Goal: Task Accomplishment & Management: Manage account settings

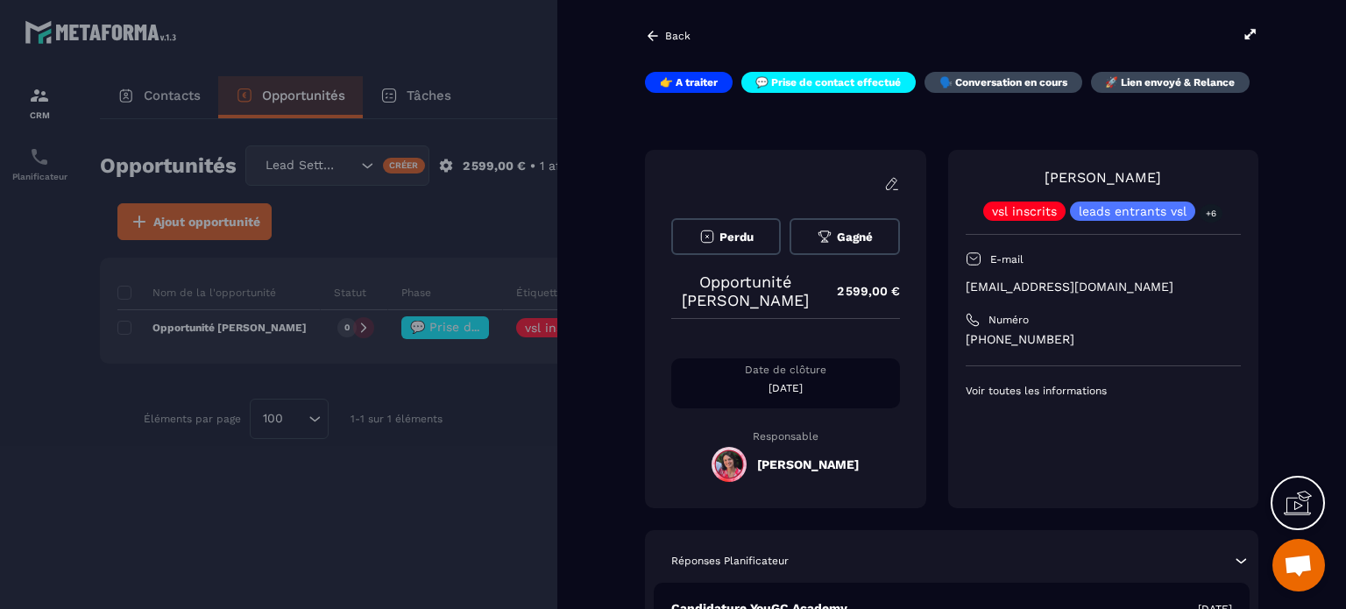
click at [1268, 164] on div "Back 👉 A traiter 💬 Prise de contact effectué 🗣️ Conversation en cours 🚀 Lien en…" at bounding box center [951, 304] width 788 height 609
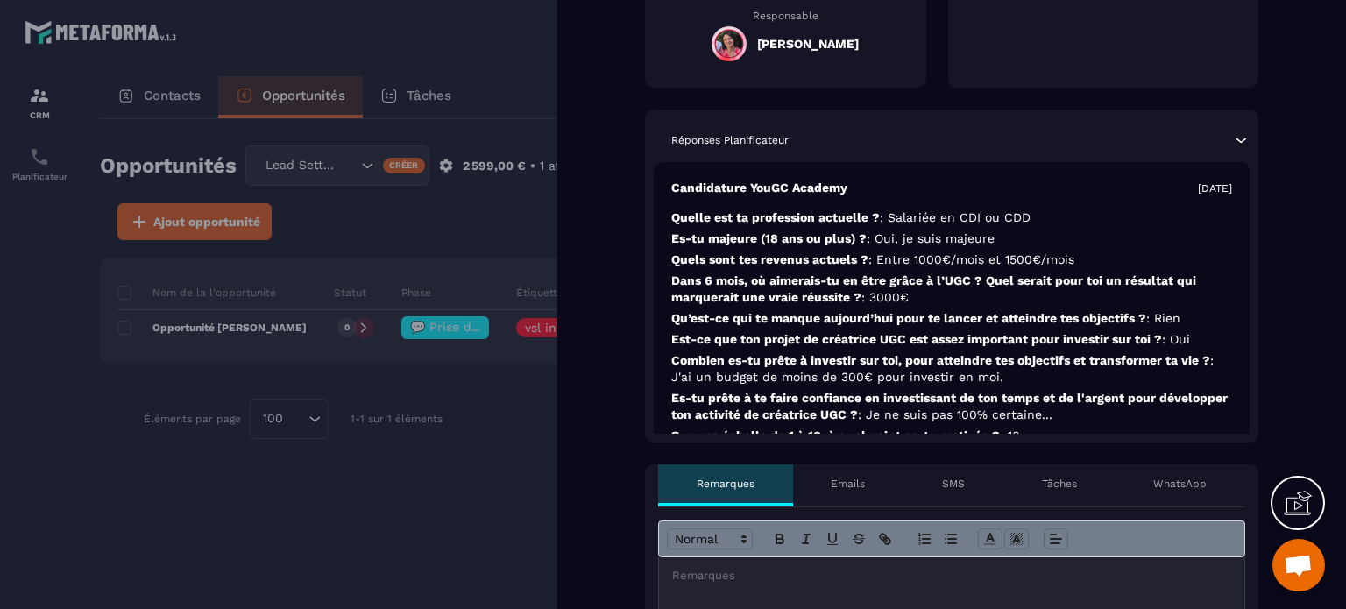
scroll to position [456, 0]
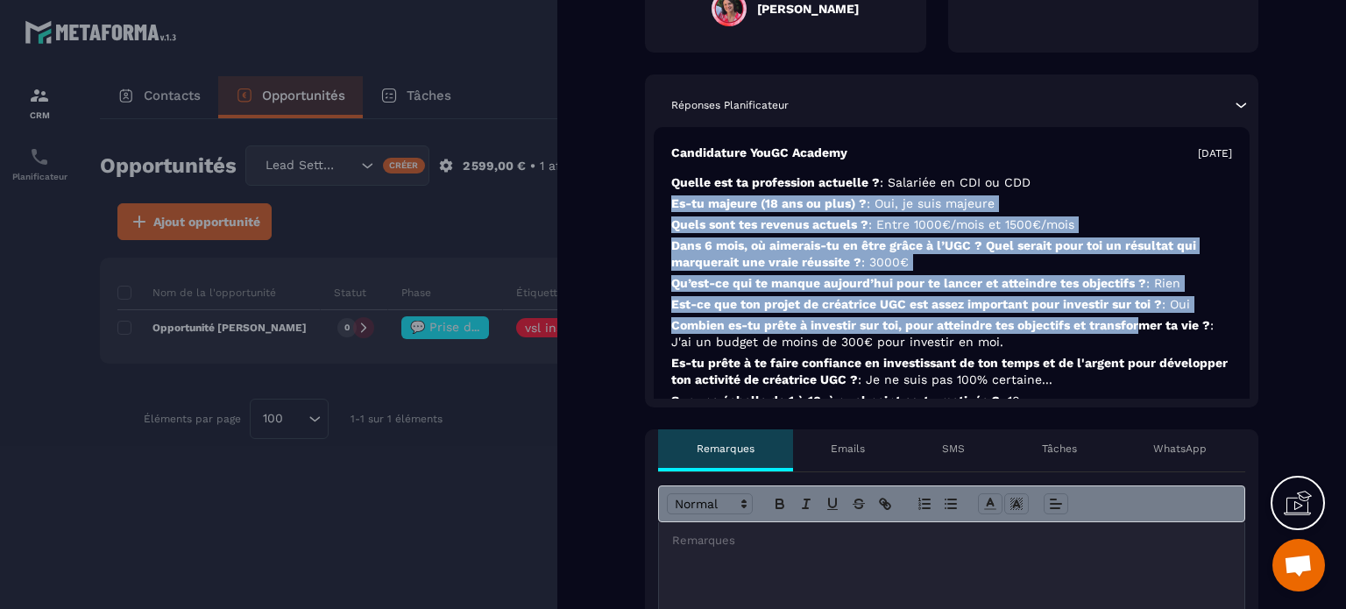
drag, startPoint x: 1142, startPoint y: 340, endPoint x: 1142, endPoint y: 208, distance: 132.3
click at [1142, 208] on div "Candidature YouGC Academy [DATE] Quelle est ta profession actuelle ? : Salariée…" at bounding box center [952, 279] width 596 height 304
click at [1000, 312] on div "Candidature YouGC Academy [DATE] Quelle est ta profession actuelle ? : Salariée…" at bounding box center [952, 279] width 596 height 304
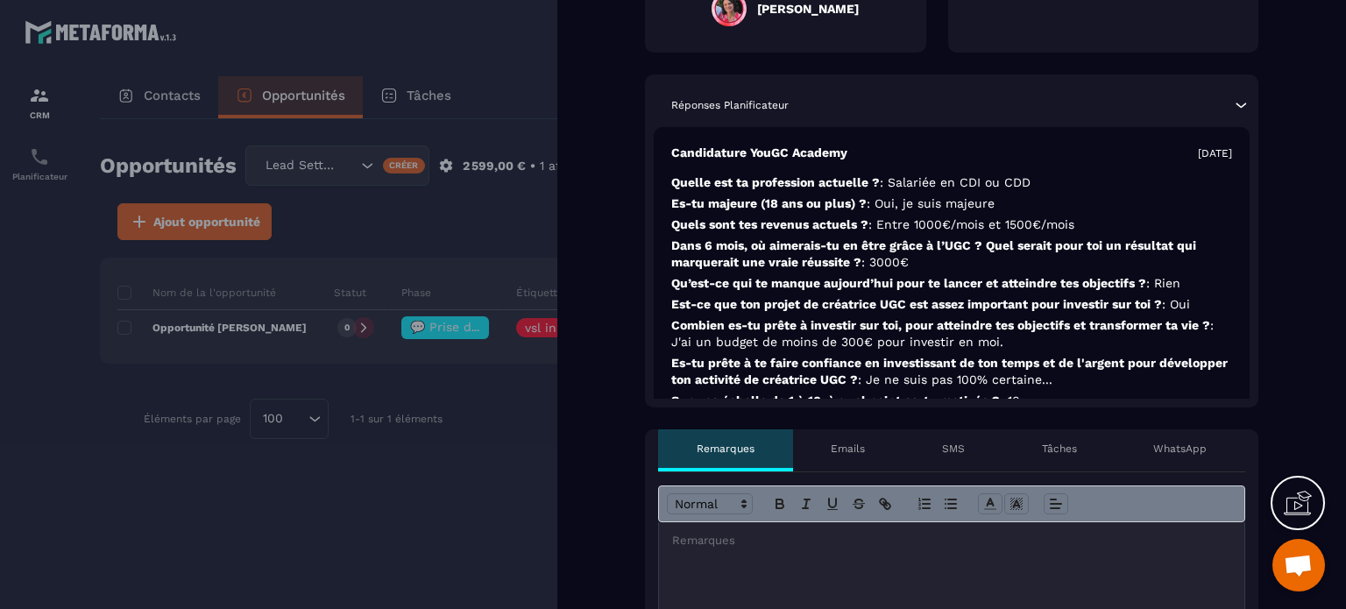
click at [1002, 350] on p "Combien es-tu prête à investir sur toi, pour atteindre tes objectifs et transfo…" at bounding box center [951, 333] width 561 height 33
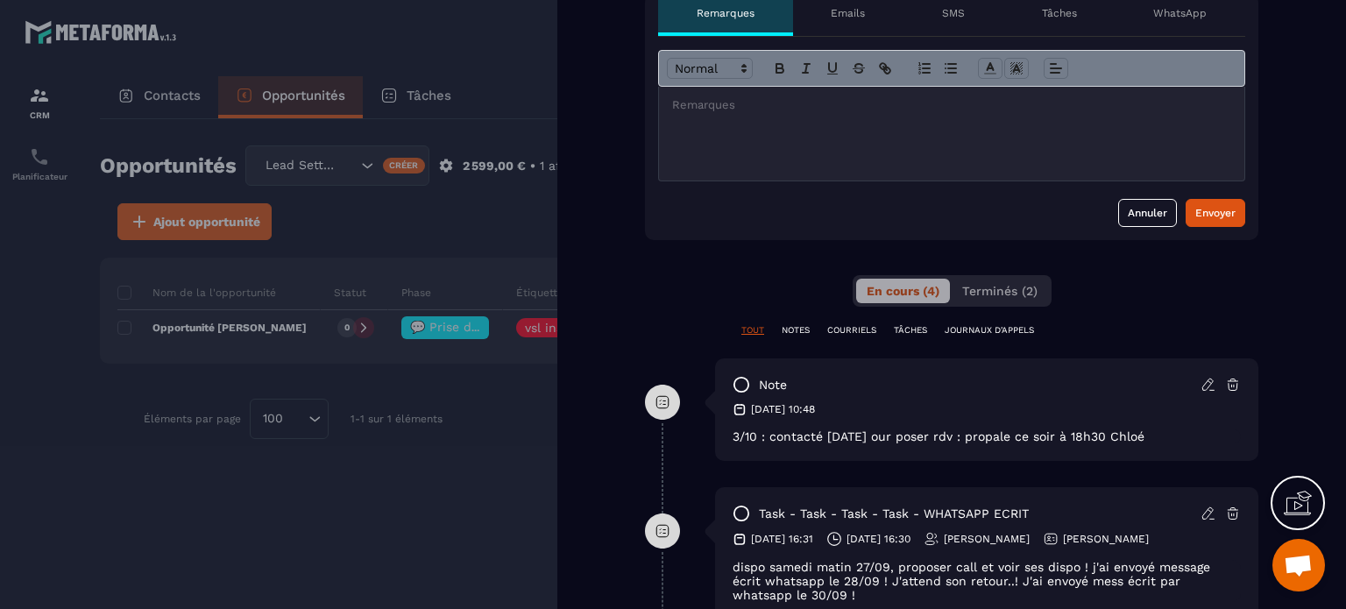
scroll to position [946, 0]
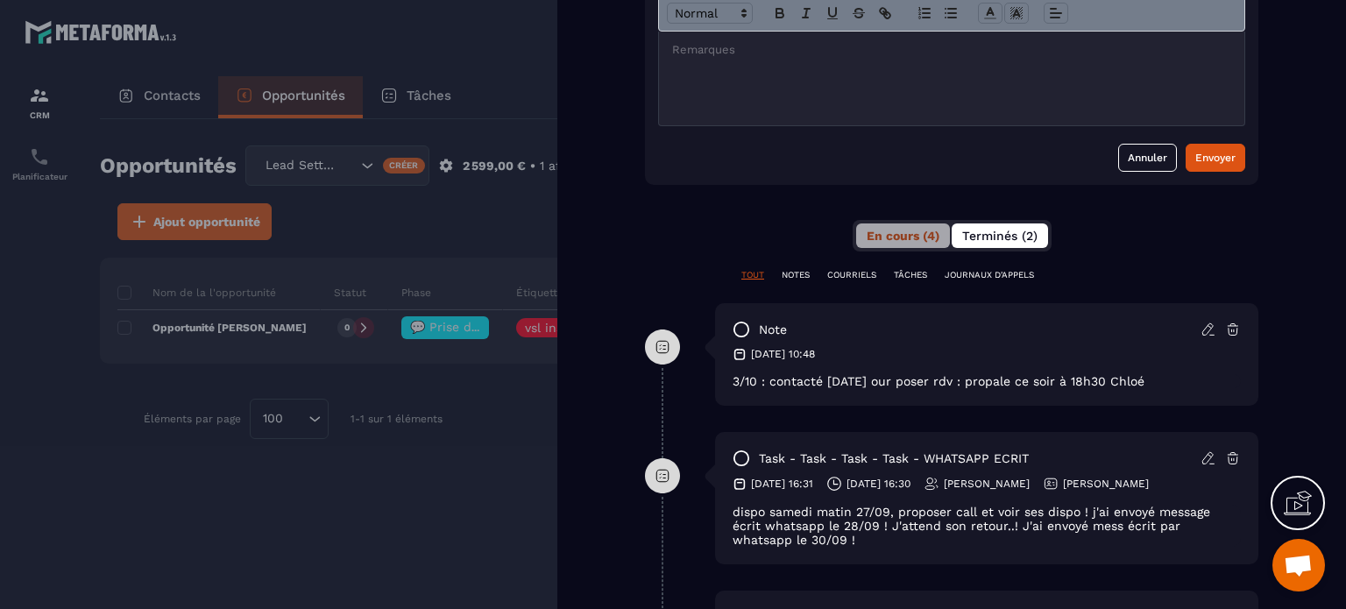
click at [1020, 243] on span "Terminés (2)" at bounding box center [999, 236] width 75 height 14
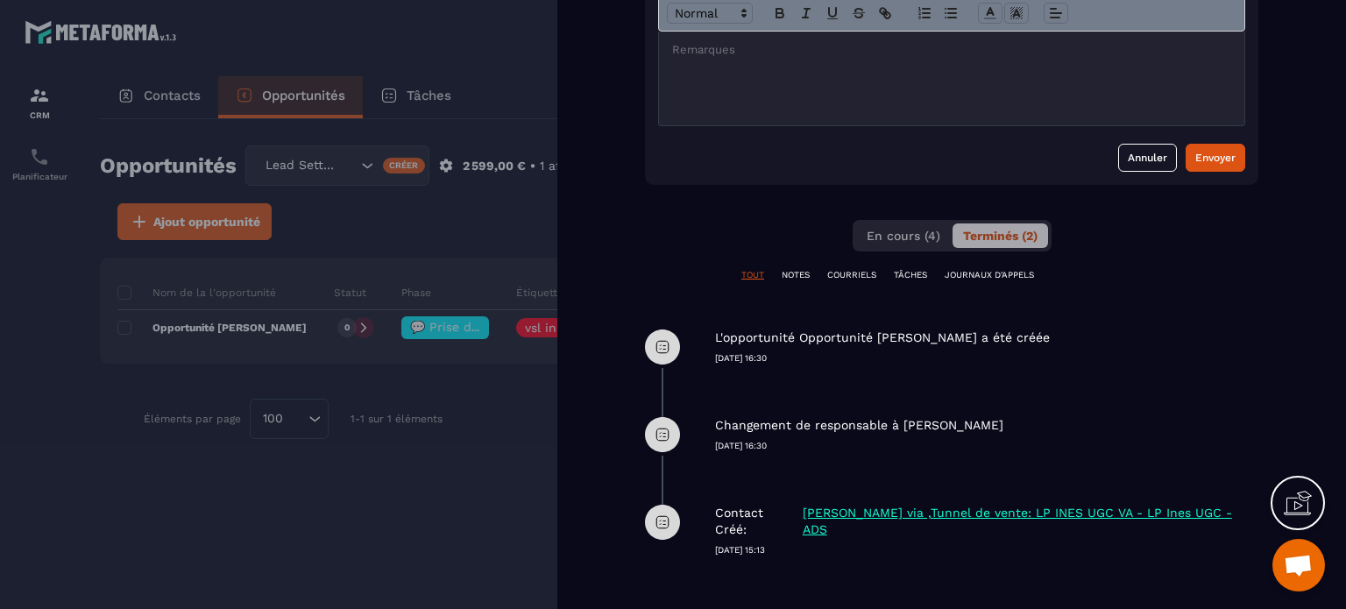
click at [866, 251] on div "En cours (4) Terminés (2)" at bounding box center [951, 236] width 199 height 32
click at [904, 243] on button "En cours (4)" at bounding box center [903, 235] width 95 height 25
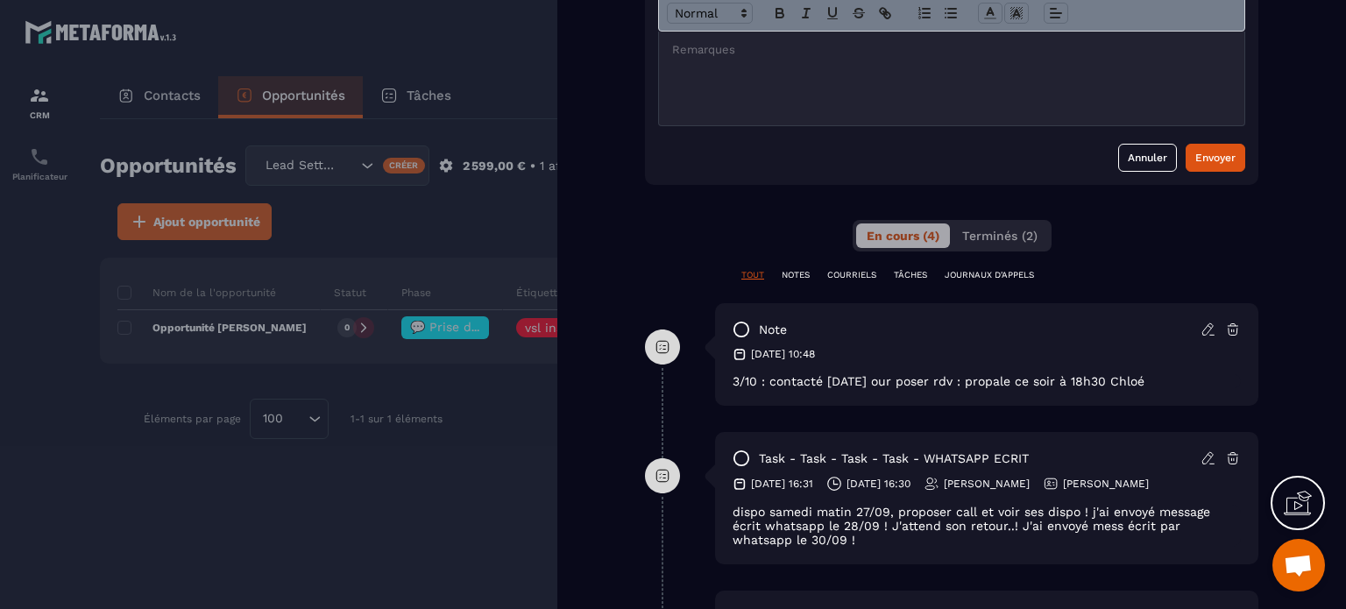
click at [1304, 251] on div "Back 👉 A traiter 💬 Prise de contact effectué 🗣️ Conversation en cours 🚀 Lien en…" at bounding box center [951, 304] width 788 height 609
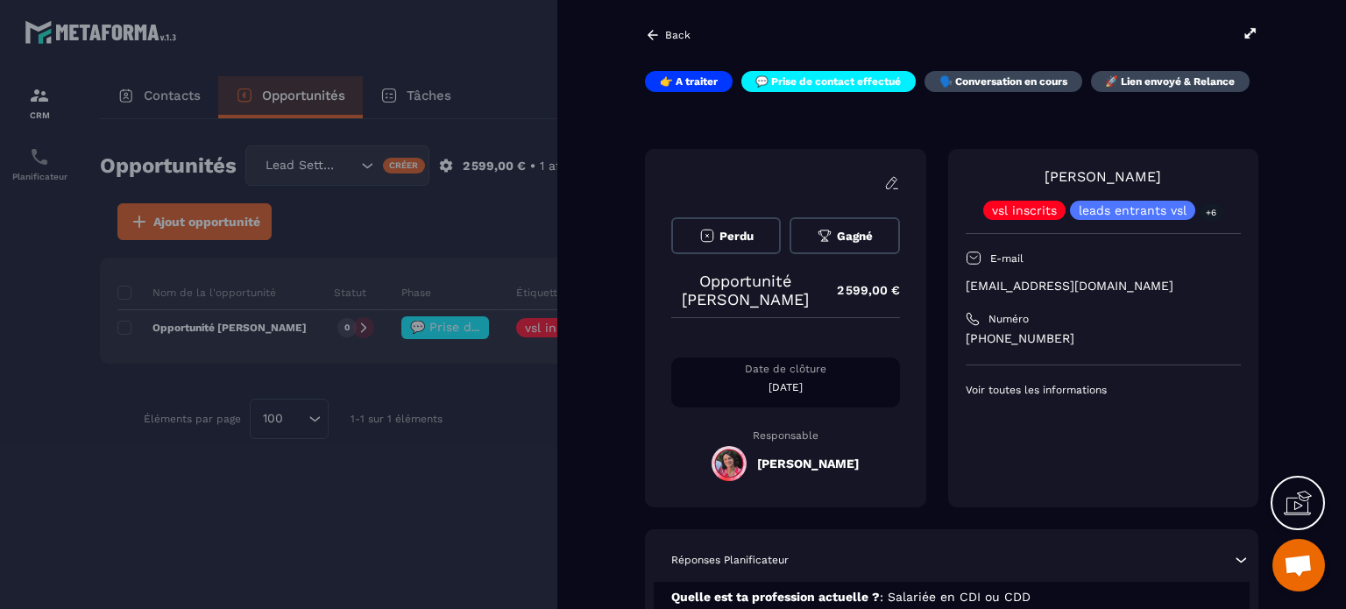
scroll to position [0, 0]
click at [1249, 41] on icon at bounding box center [1250, 34] width 16 height 16
